Goal: Task Accomplishment & Management: Manage account settings

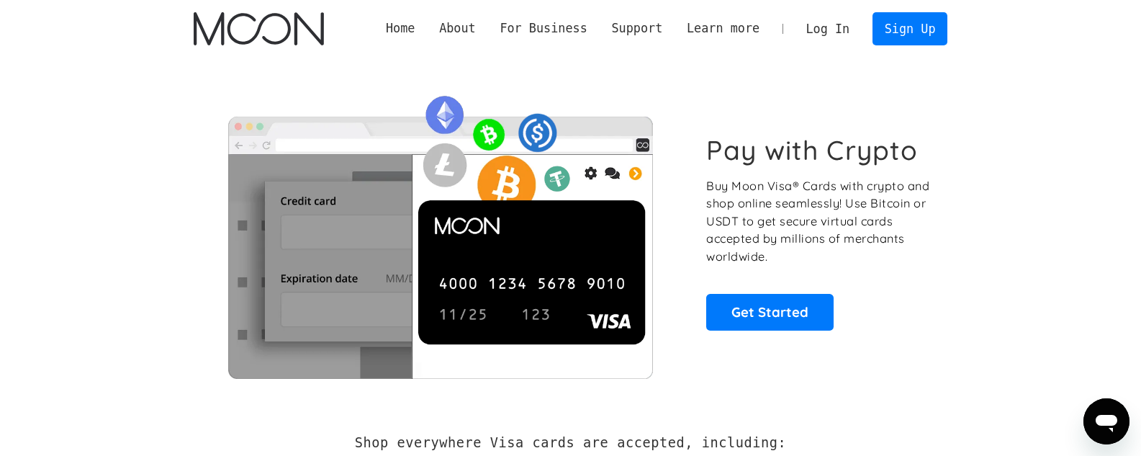
click at [850, 25] on link "Log In" at bounding box center [828, 29] width 68 height 32
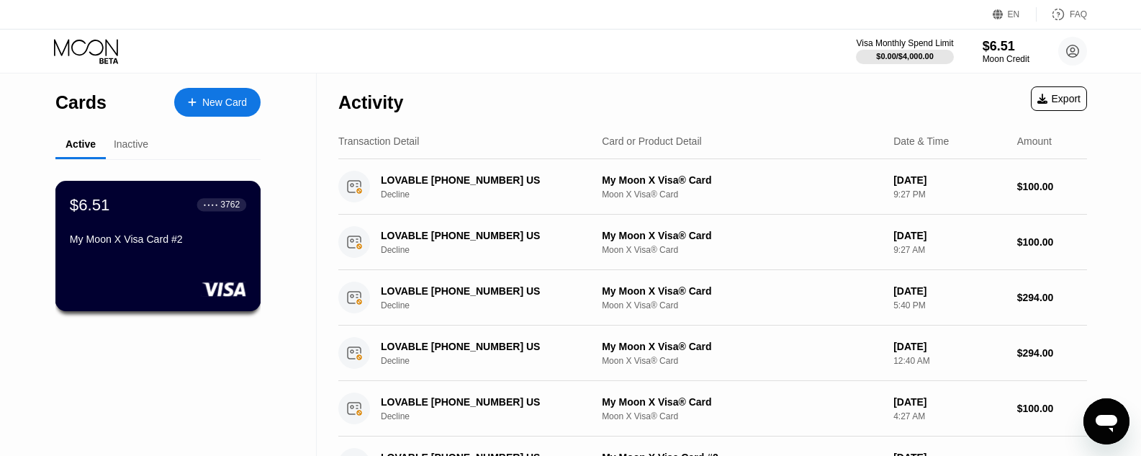
click at [178, 241] on div "My Moon X Visa Card #2" at bounding box center [158, 239] width 176 height 12
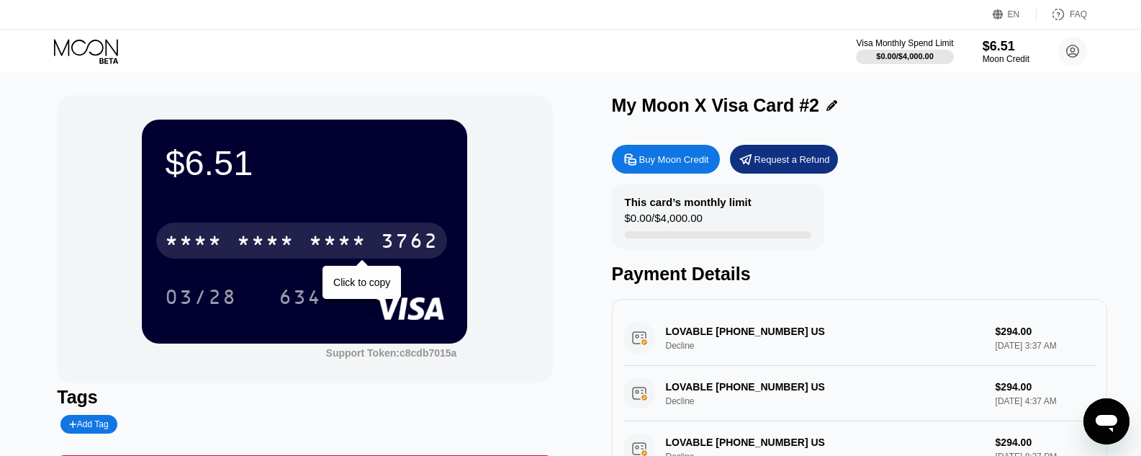
click at [331, 233] on div "* * * *" at bounding box center [338, 242] width 58 height 23
